Goal: Information Seeking & Learning: Learn about a topic

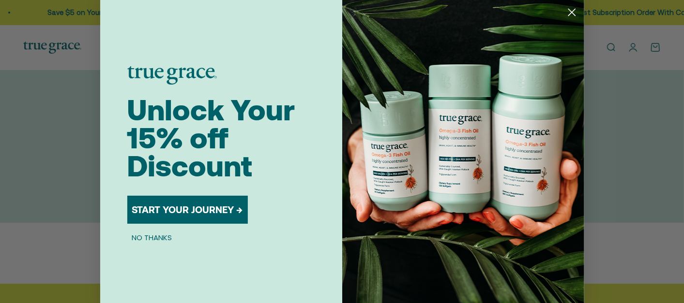
drag, startPoint x: 569, startPoint y: 10, endPoint x: 552, endPoint y: 17, distance: 19.5
click at [569, 9] on icon "Close dialog" at bounding box center [571, 12] width 7 height 7
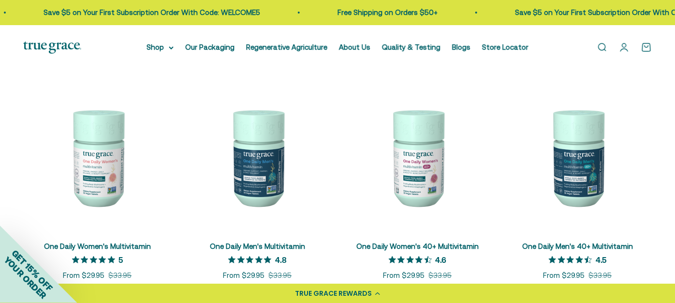
scroll to position [161, 0]
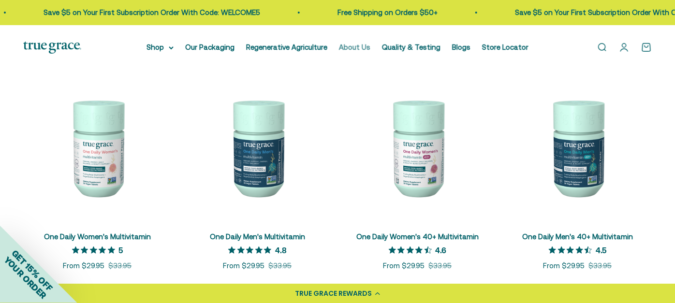
click at [354, 46] on link "About Us" at bounding box center [354, 47] width 31 height 8
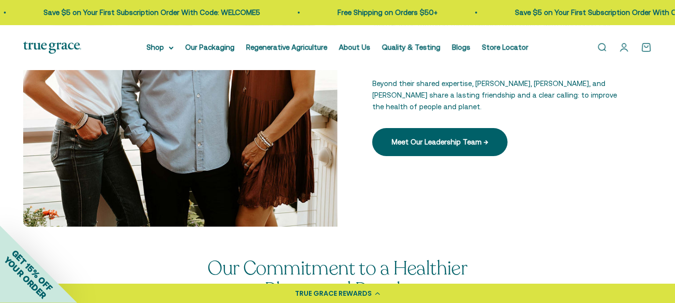
scroll to position [1344, 0]
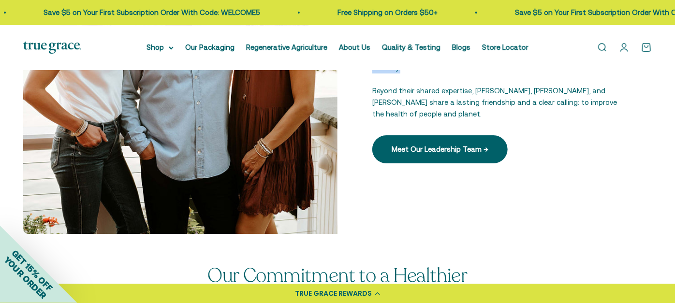
drag, startPoint x: 594, startPoint y: 110, endPoint x: 409, endPoint y: 150, distance: 189.5
click at [409, 74] on p "True Grace is rooted in the knowledge that comes with experience. Our leadershi…" at bounding box center [495, 50] width 245 height 46
copy p "Our leadership team has nearly 70 years of combined experience leading some of …"
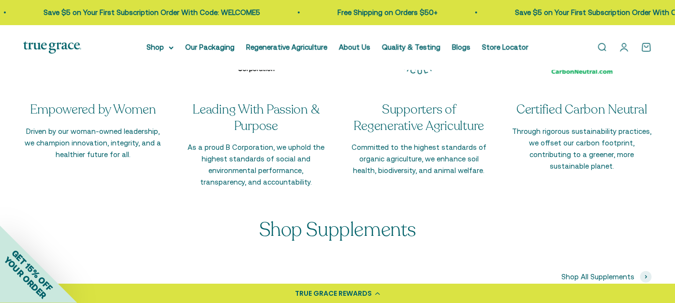
scroll to position [1666, 0]
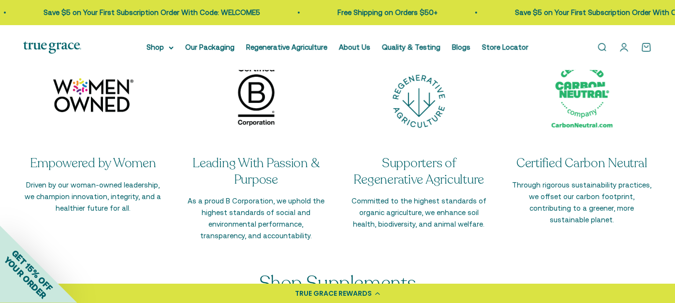
drag, startPoint x: 214, startPoint y: 94, endPoint x: 390, endPoint y: 96, distance: 175.7
click at [390, 24] on p "Discover our dedication to sustainability, transparency, and wellness. We're co…" at bounding box center [337, 11] width 339 height 23
copy p "dedication to sustainability, transparency, and wellness"
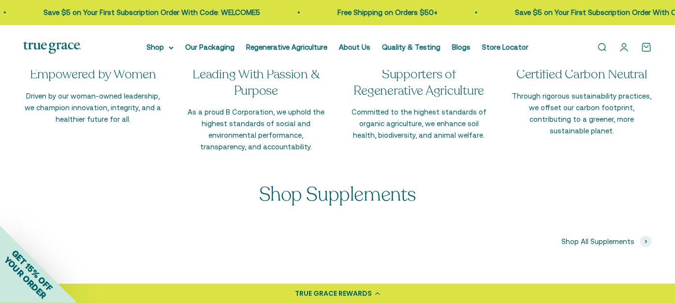
scroll to position [1774, 0]
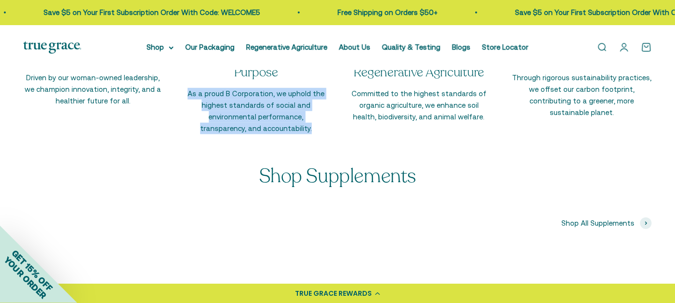
drag, startPoint x: 192, startPoint y: 188, endPoint x: 294, endPoint y: 226, distance: 109.0
click at [294, 135] on p "As a proud B Corporation, we uphold the highest standards of social and environ…" at bounding box center [256, 111] width 140 height 46
copy p "As a proud B Corporation, we uphold the highest standards of social and environ…"
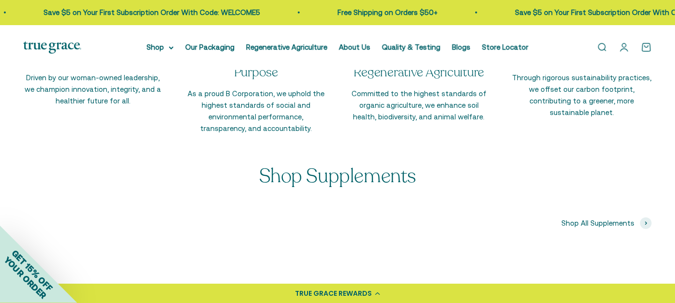
click at [337, 135] on div "Empowered by Women Driven by our woman-owned leadership, we champion innovation…" at bounding box center [337, 37] width 629 height 195
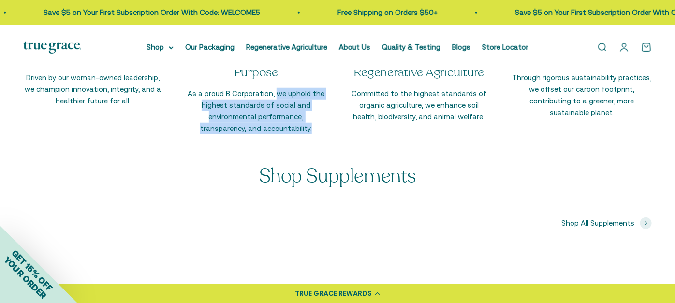
drag, startPoint x: 276, startPoint y: 188, endPoint x: 293, endPoint y: 225, distance: 40.3
click at [293, 135] on p "As a proud B Corporation, we uphold the highest standards of social and environ…" at bounding box center [256, 111] width 140 height 46
copy p "we uphold the highest standards of social and environmental performance, transp…"
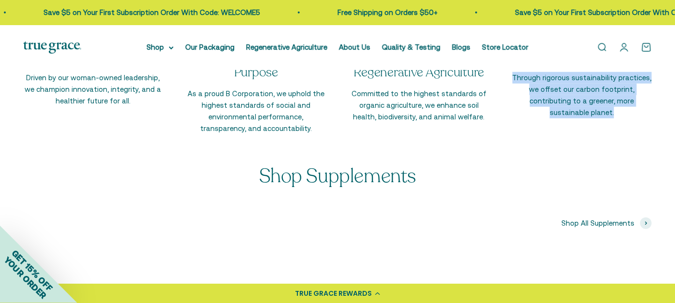
drag, startPoint x: 518, startPoint y: 187, endPoint x: 648, endPoint y: 218, distance: 133.7
click at [648, 135] on div "Certified Carbon Neutral Through rigorous sustainability practices, we offset o…" at bounding box center [582, 37] width 140 height 195
copy p "Through rigorous sustainability practices, we offset our carbon footprint, cont…"
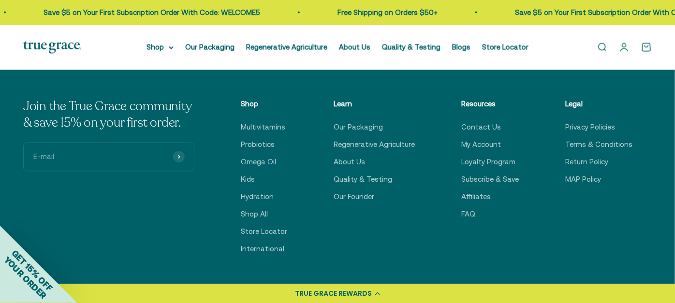
scroll to position [2365, 0]
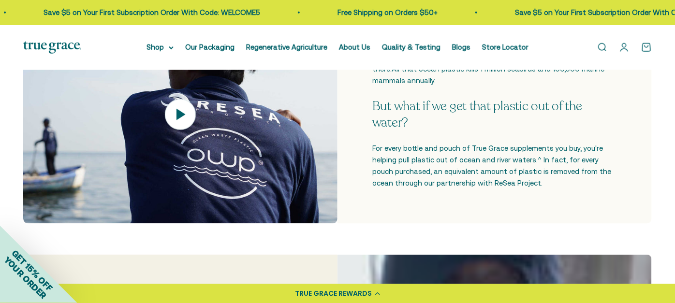
scroll to position [376, 0]
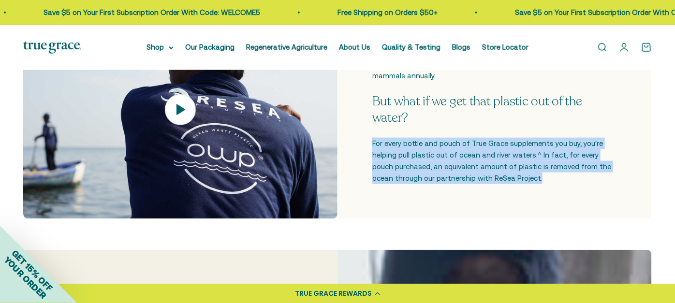
drag, startPoint x: 378, startPoint y: 199, endPoint x: 530, endPoint y: 236, distance: 156.9
click at [530, 184] on p "For every bottle and pouch of True Grace supplements you buy, you're helping pu…" at bounding box center [495, 161] width 245 height 46
copy p "For every bottle and pouch of True Grace supplements you buy, you're helping pu…"
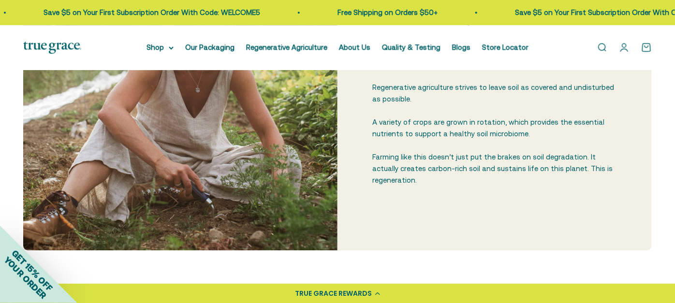
scroll to position [1183, 0]
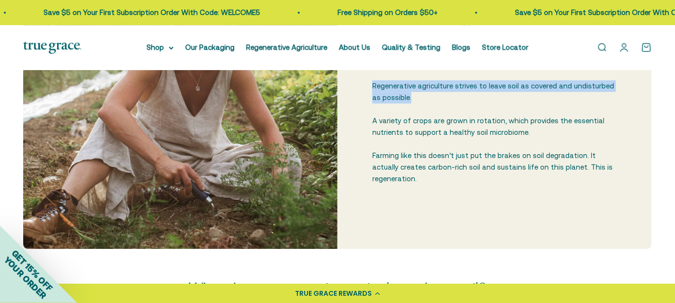
drag, startPoint x: 378, startPoint y: 156, endPoint x: 418, endPoint y: 168, distance: 41.9
click at [418, 104] on p "Regenerative agriculture strives to leave soil as covered and undisturbed as po…" at bounding box center [495, 91] width 245 height 23
copy p "Regenerative agriculture strives to leave soil as covered and undisturbed as po…"
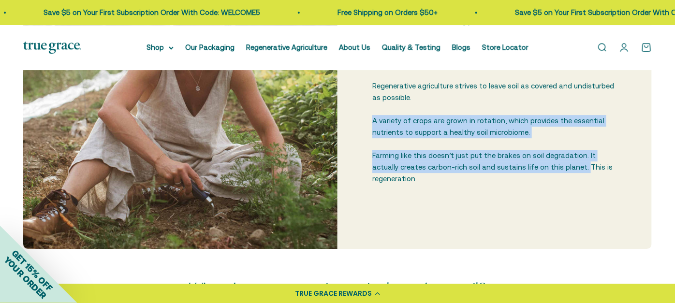
drag, startPoint x: 376, startPoint y: 190, endPoint x: 555, endPoint y: 239, distance: 185.6
click at [555, 185] on div "Regenerative agriculture can save our soil. Regenerative agriculture is a diffe…" at bounding box center [495, 92] width 245 height 186
copy div "A variety of crops are grown in rotation, which provides the essential nutrient…"
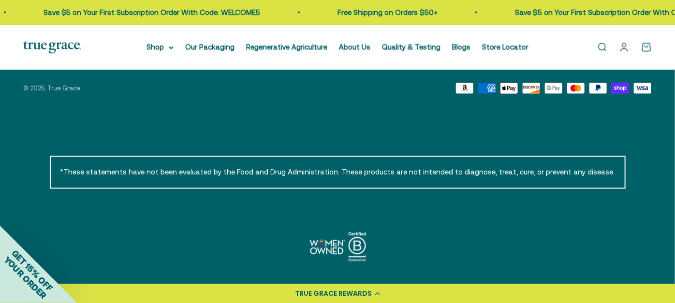
scroll to position [3672, 0]
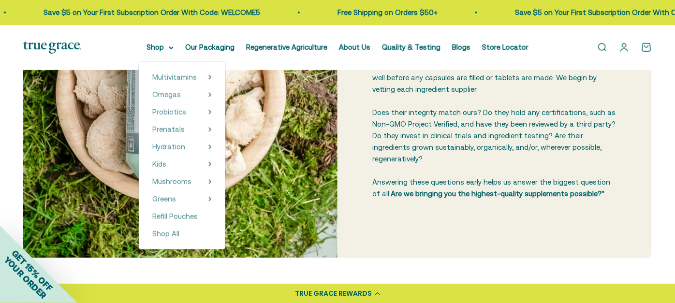
scroll to position [215, 0]
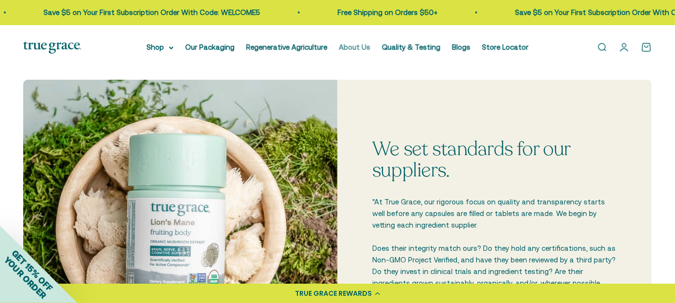
click at [357, 50] on link "About Us" at bounding box center [354, 47] width 31 height 8
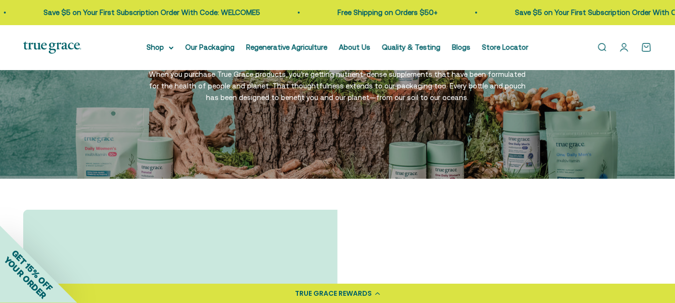
scroll to position [1559, 0]
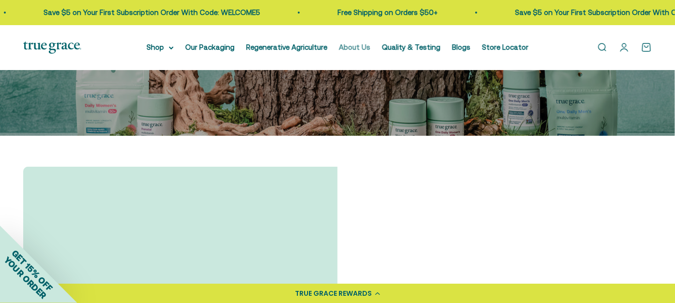
click at [362, 44] on link "About Us" at bounding box center [354, 47] width 31 height 8
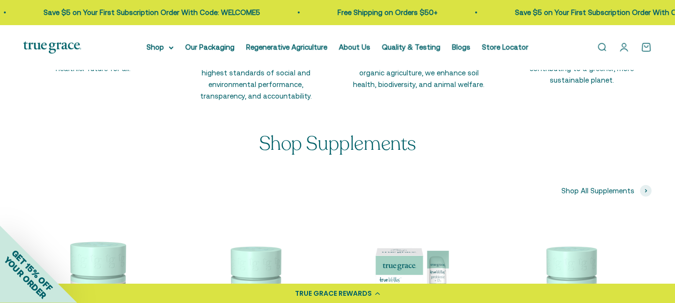
scroll to position [1827, 0]
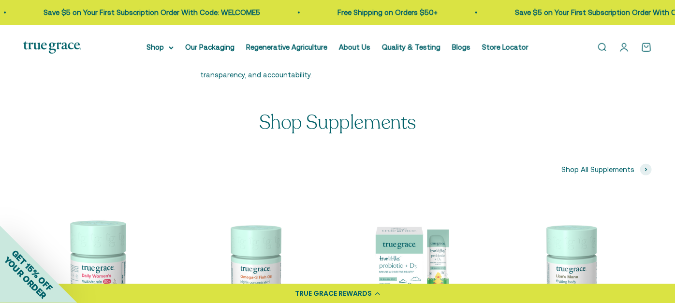
drag, startPoint x: 41, startPoint y: 146, endPoint x: 136, endPoint y: 163, distance: 96.3
click at [136, 53] on p "Driven by our woman-owned leadership, we champion innovation, integrity, and a …" at bounding box center [93, 35] width 140 height 35
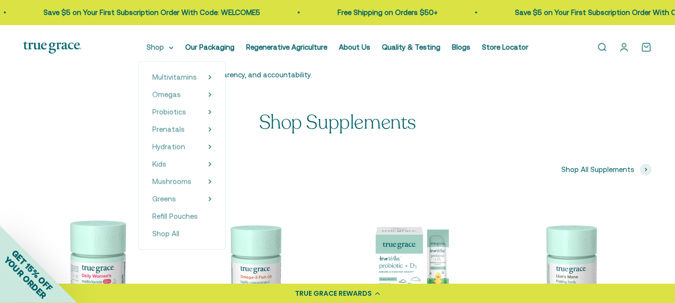
click at [147, 48] on summary "Shop" at bounding box center [160, 48] width 27 height 12
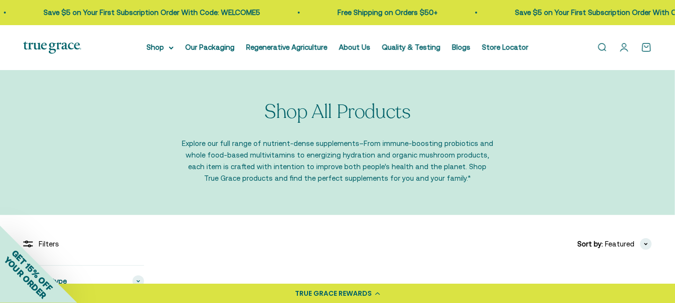
click at [604, 48] on link "Open search" at bounding box center [602, 47] width 11 height 11
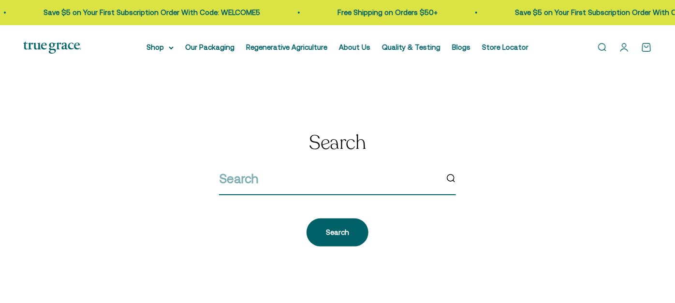
click at [291, 186] on input "search" at bounding box center [328, 179] width 219 height 20
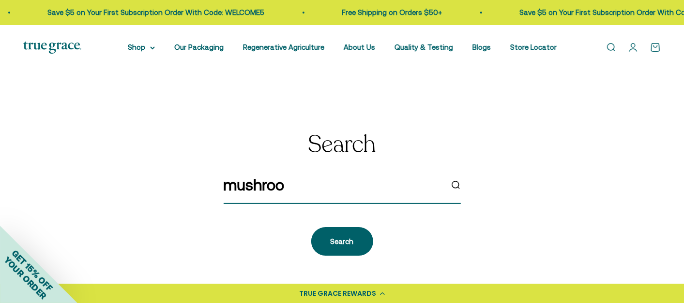
type input "mushroom"
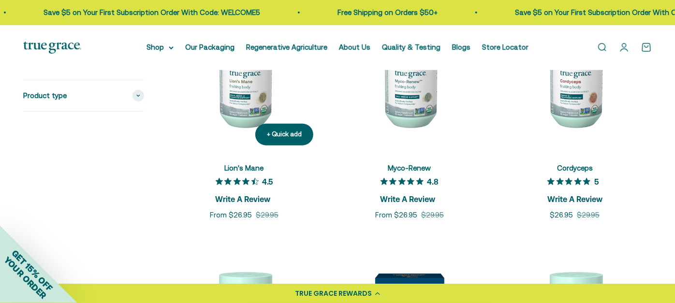
scroll to position [161, 0]
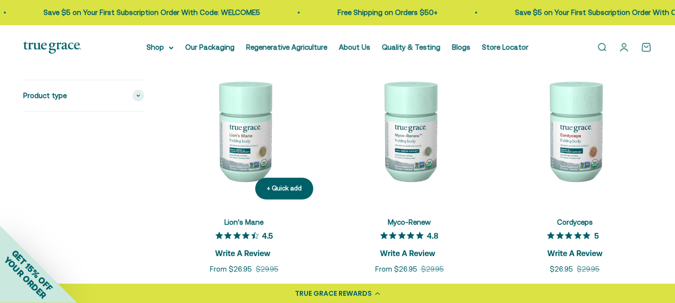
click at [273, 148] on img at bounding box center [244, 131] width 154 height 154
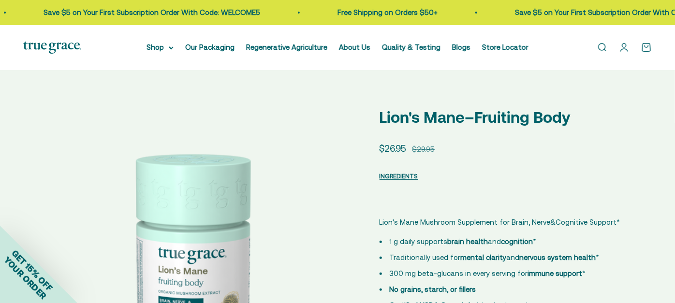
select select "3"
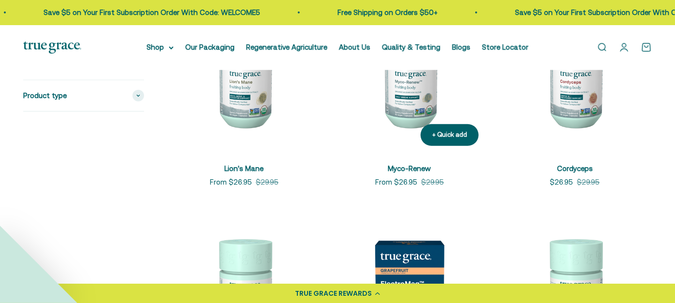
click at [408, 128] on img at bounding box center [410, 77] width 154 height 154
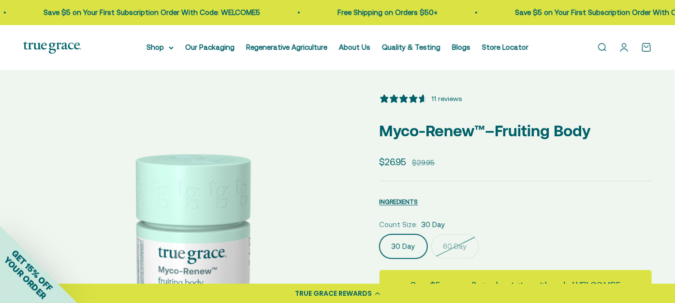
select select "3"
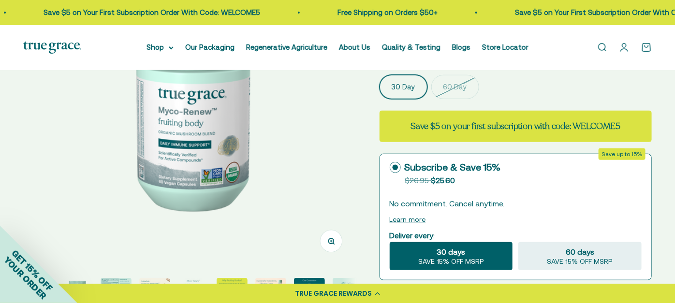
scroll to position [161, 0]
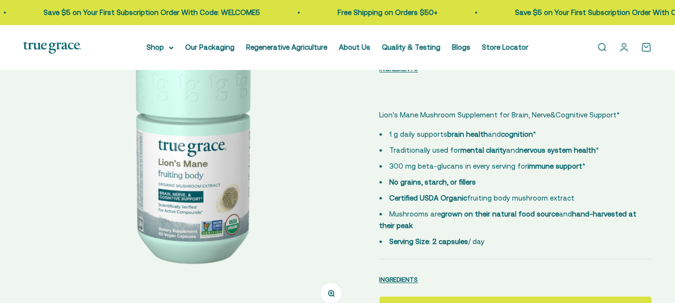
select select "3"
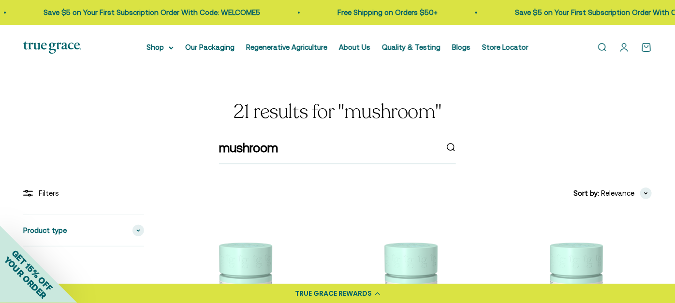
click at [41, 48] on img at bounding box center [52, 48] width 58 height 12
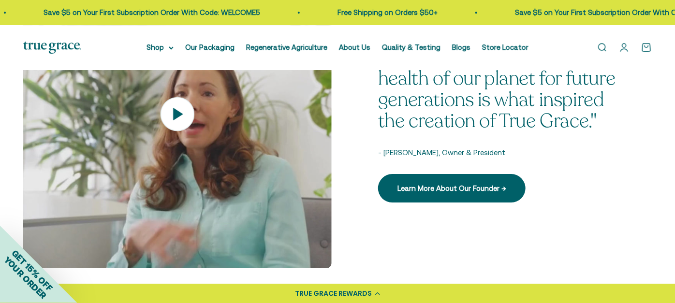
scroll to position [1397, 0]
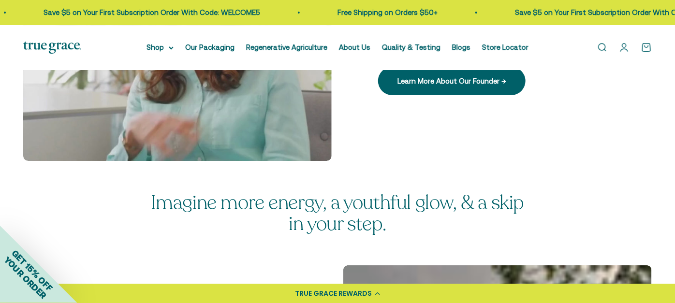
click at [176, 13] on icon at bounding box center [178, 6] width 10 height 12
